Goal: Navigation & Orientation: Find specific page/section

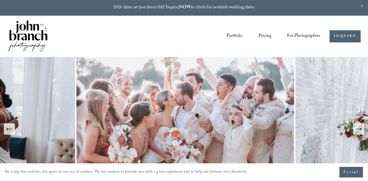
click at [243, 33] on link "Portfolio" at bounding box center [235, 37] width 16 height 10
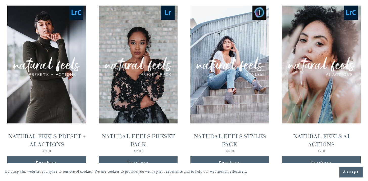
scroll to position [573, 0]
